Goal: Connect with others: Connect with others

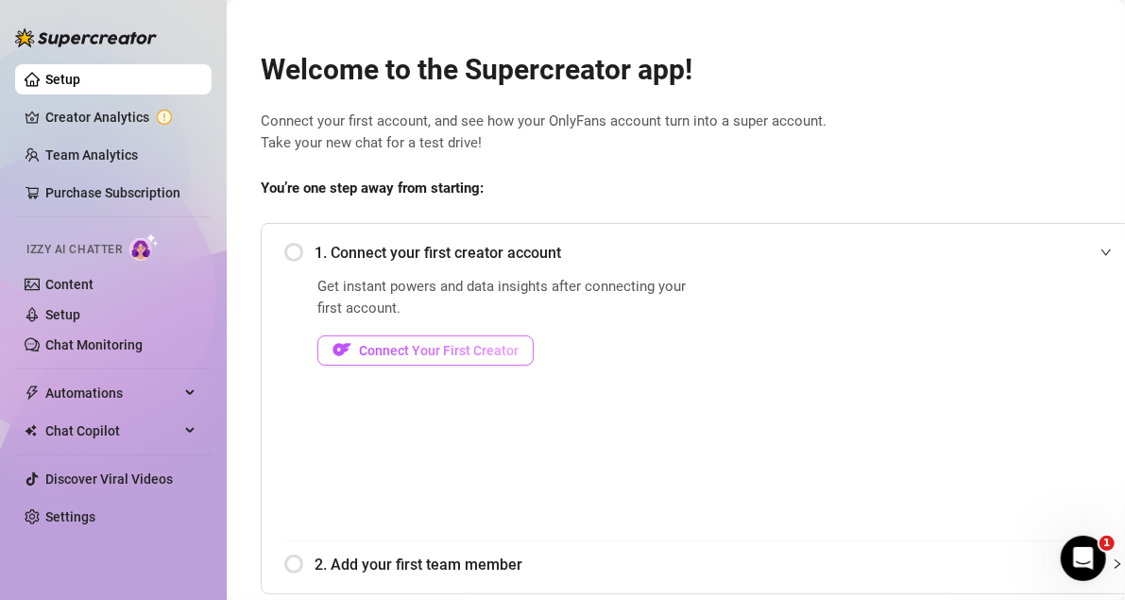
click at [435, 352] on span "Connect Your First Creator" at bounding box center [439, 350] width 160 height 15
